Goal: Task Accomplishment & Management: Use online tool/utility

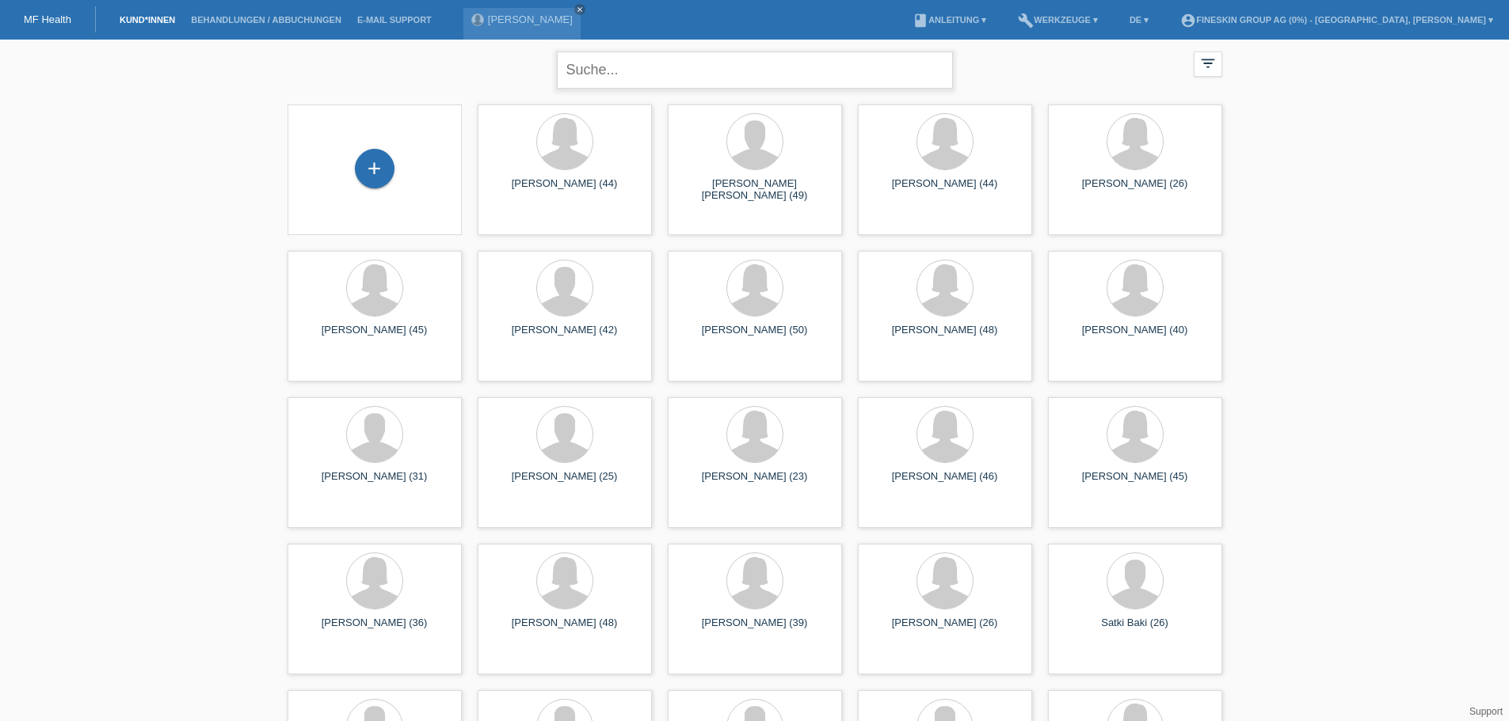
click at [612, 73] on input "text" at bounding box center [755, 69] width 396 height 37
type input "stanisl"
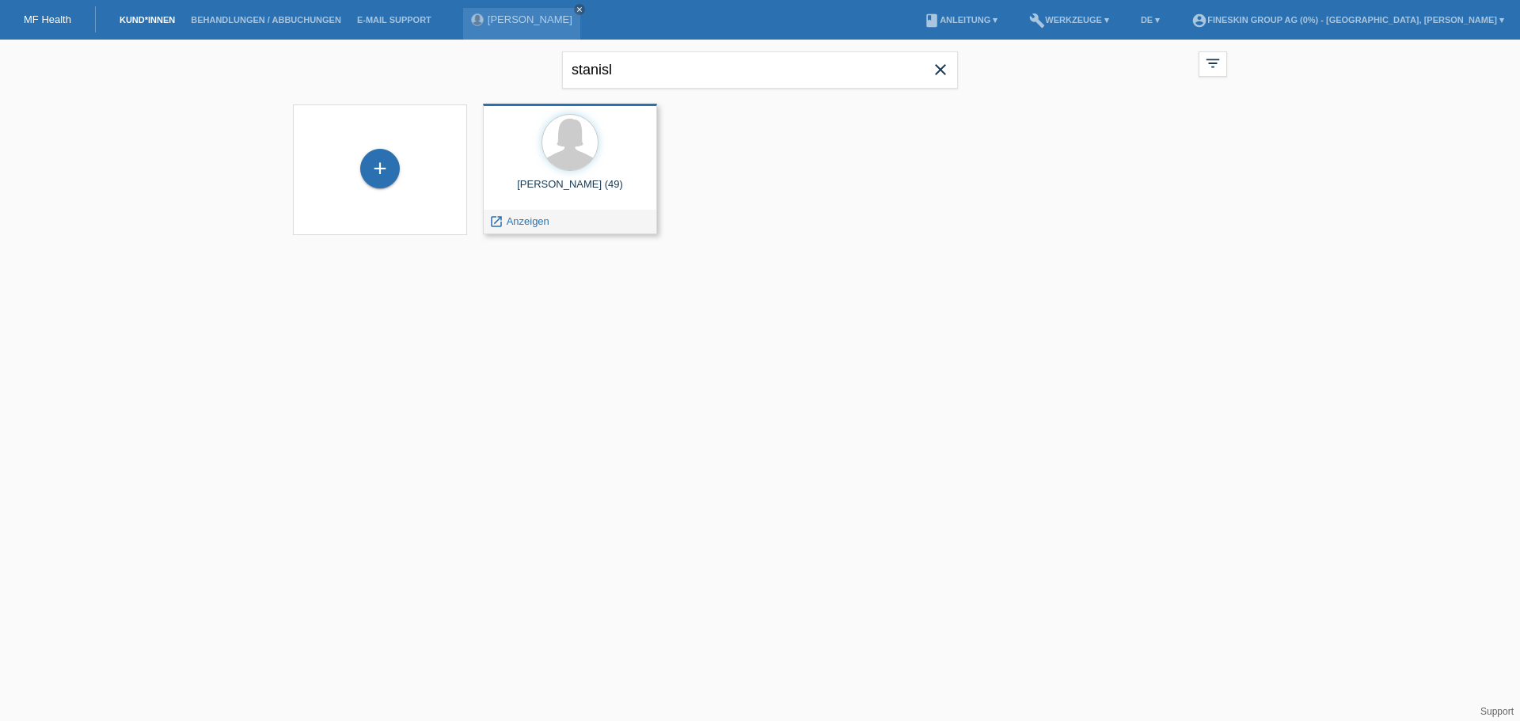
drag, startPoint x: 509, startPoint y: 217, endPoint x: 559, endPoint y: 230, distance: 51.7
click at [509, 217] on span "Anzeigen" at bounding box center [528, 221] width 43 height 12
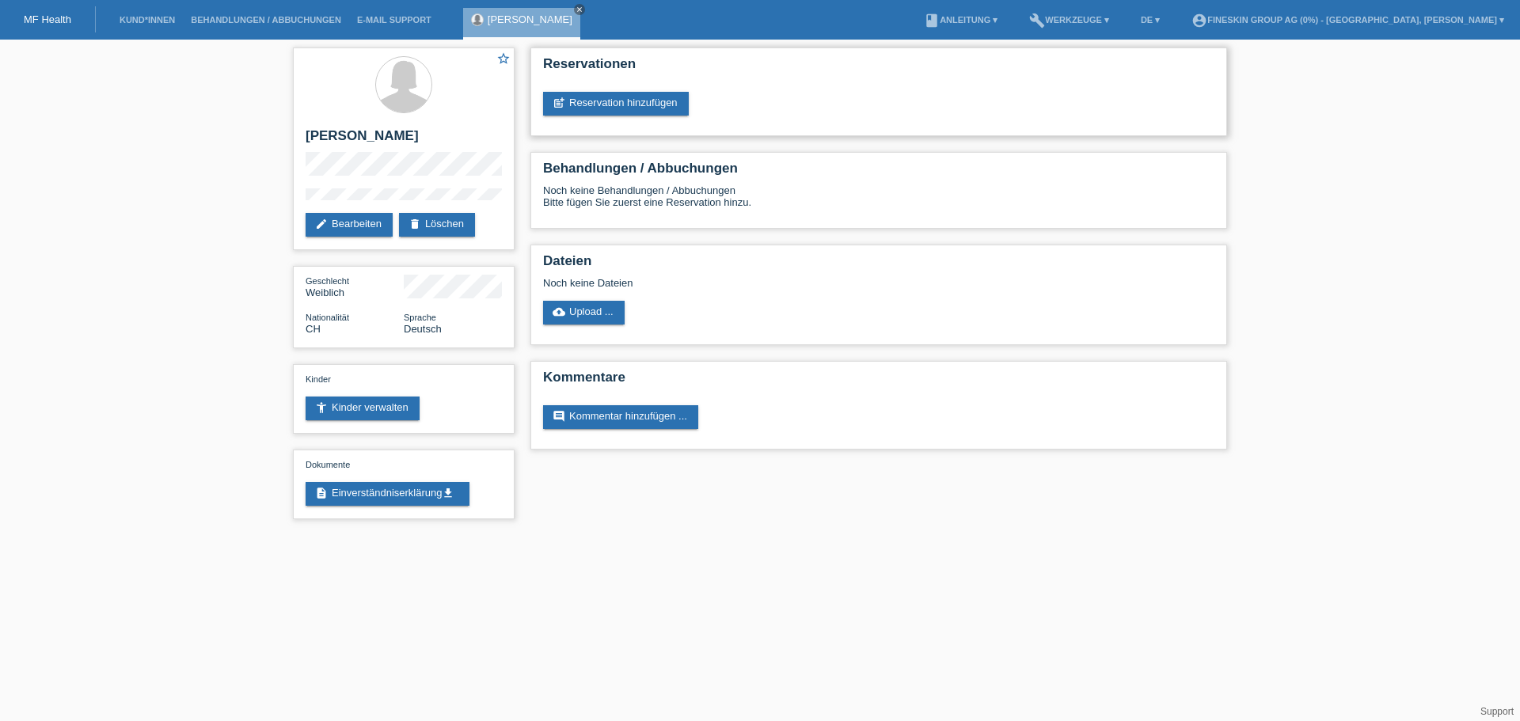
click at [668, 116] on div "Reservationen post_add Reservation hinzufügen" at bounding box center [879, 92] width 697 height 89
click at [668, 107] on link "post_add Reservation hinzufügen" at bounding box center [616, 104] width 146 height 24
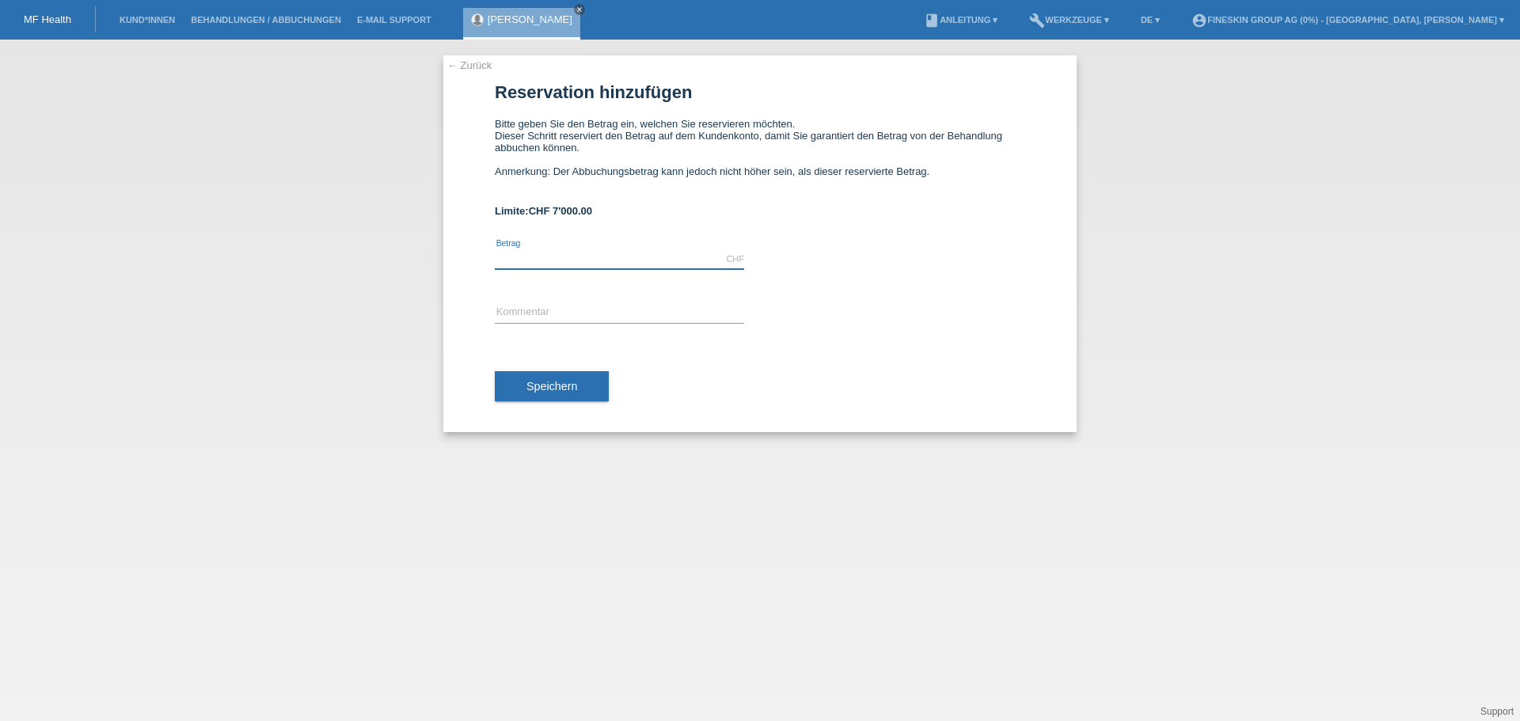
click at [515, 259] on input "text" at bounding box center [619, 259] width 249 height 20
type input "7000.00"
click at [530, 304] on input "text" at bounding box center [619, 313] width 249 height 20
type input "s"
type input "GS_Liposuktion_28082025"
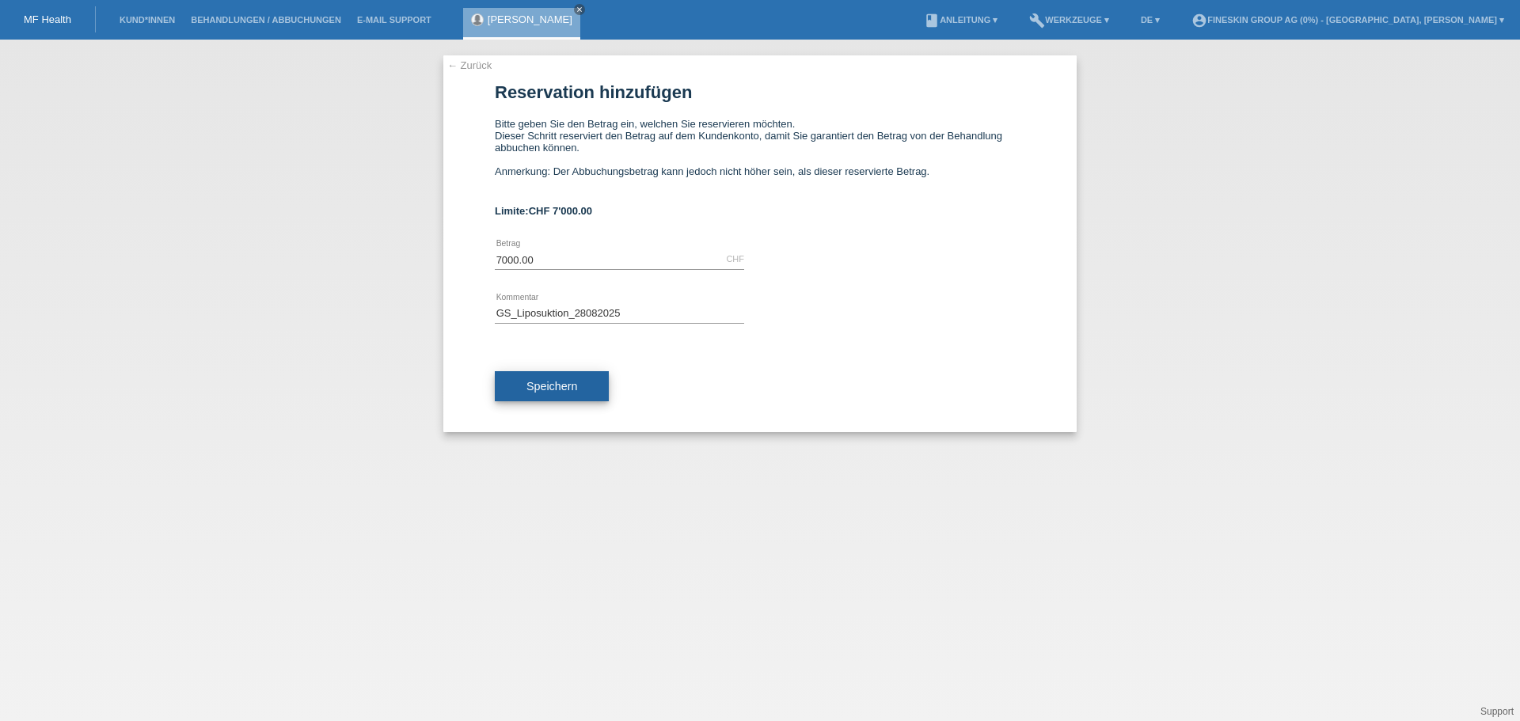
click at [532, 386] on span "Speichern" at bounding box center [552, 386] width 51 height 13
